Goal: Transaction & Acquisition: Book appointment/travel/reservation

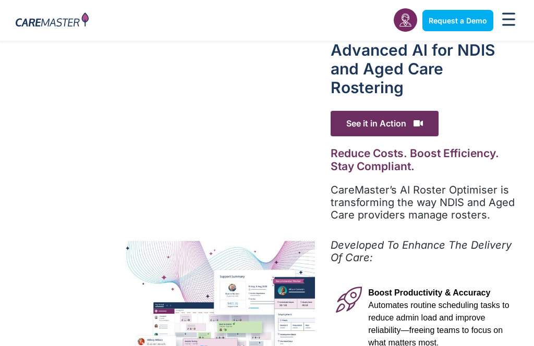
click at [468, 42] on h1 "Advanced Al for NDIS and Aged Care Rostering" at bounding box center [424, 69] width 188 height 56
click at [355, 292] on icon at bounding box center [349, 300] width 26 height 26
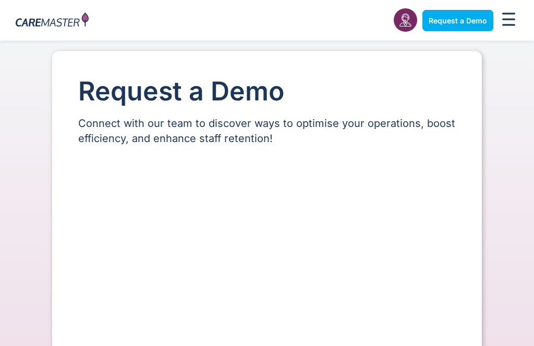
select select "**"
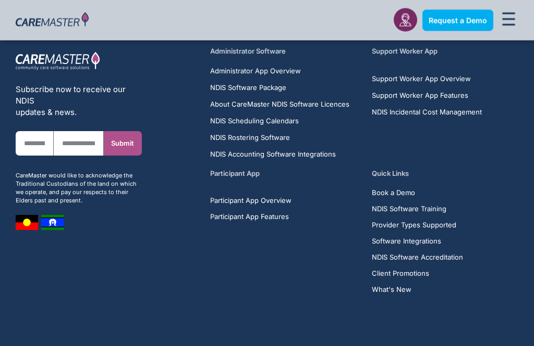
scroll to position [1778, 0]
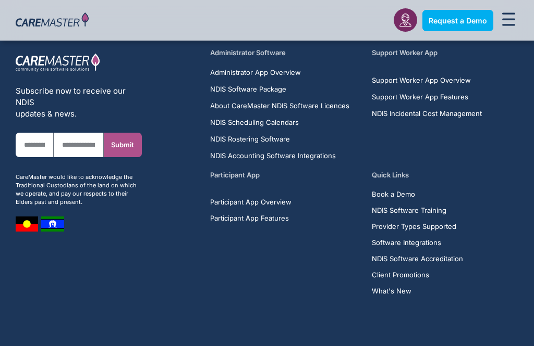
click at [22, 221] on img at bounding box center [27, 224] width 22 height 15
click at [44, 221] on img at bounding box center [52, 224] width 23 height 15
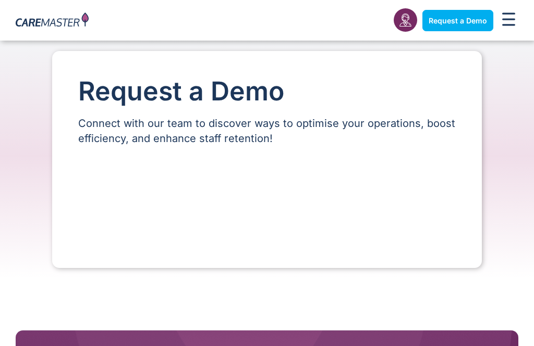
scroll to position [1155, 0]
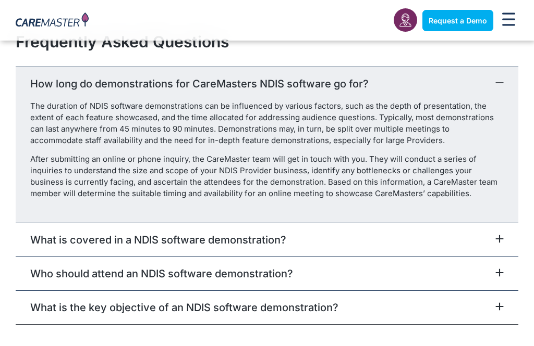
select select "**"
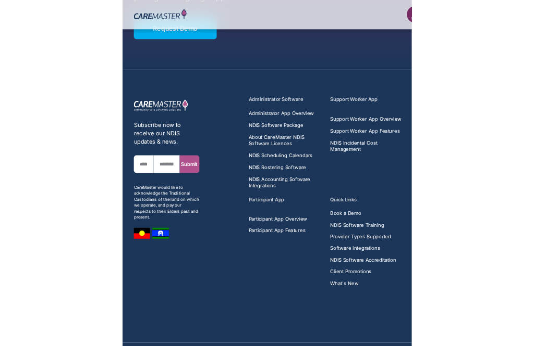
scroll to position [1761, 0]
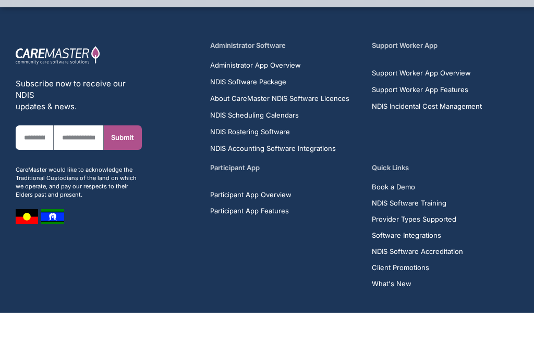
click at [533, 341] on section "Subscribe now to receive our NDIS updates & news. First Name Email Submit CareM…" at bounding box center [267, 219] width 534 height 362
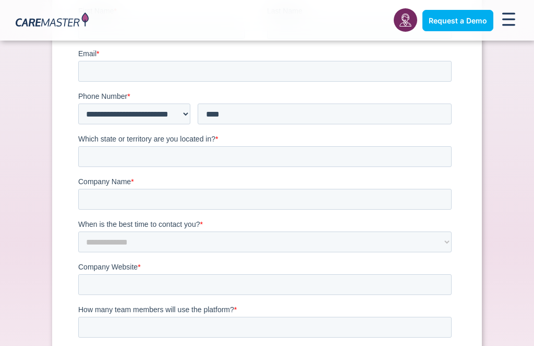
scroll to position [119, 0]
